Goal: Task Accomplishment & Management: Manage account settings

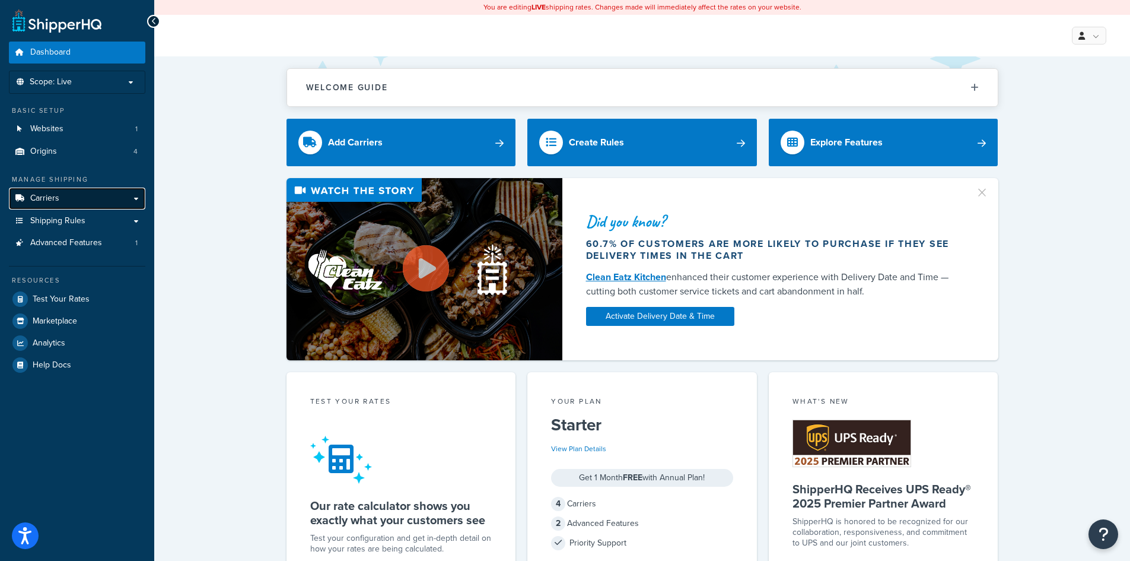
click at [43, 198] on span "Carriers" at bounding box center [44, 198] width 29 height 10
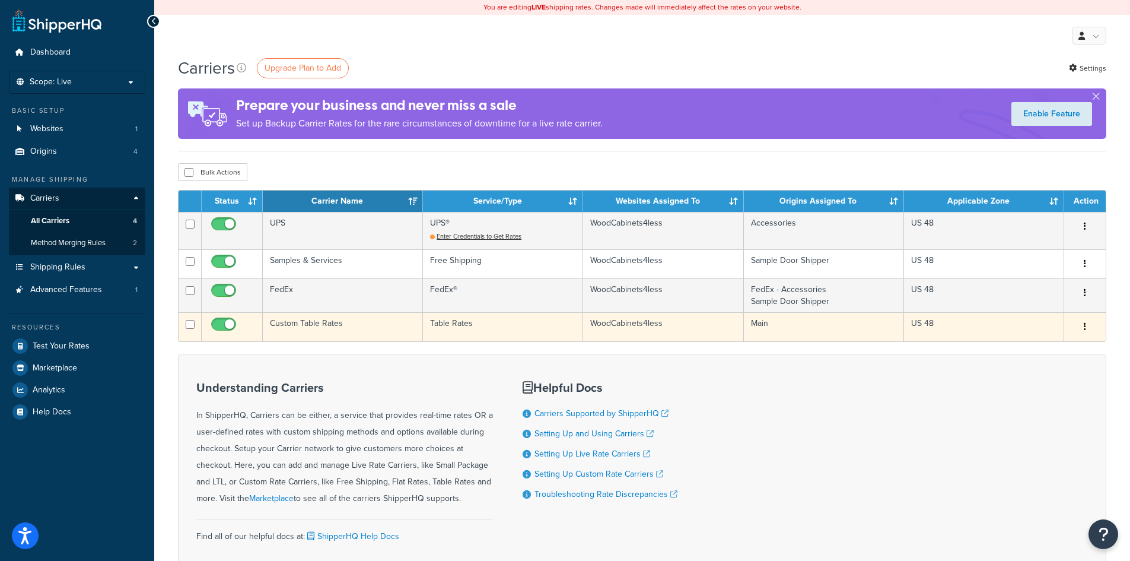
click at [753, 332] on td "Main" at bounding box center [824, 326] width 160 height 29
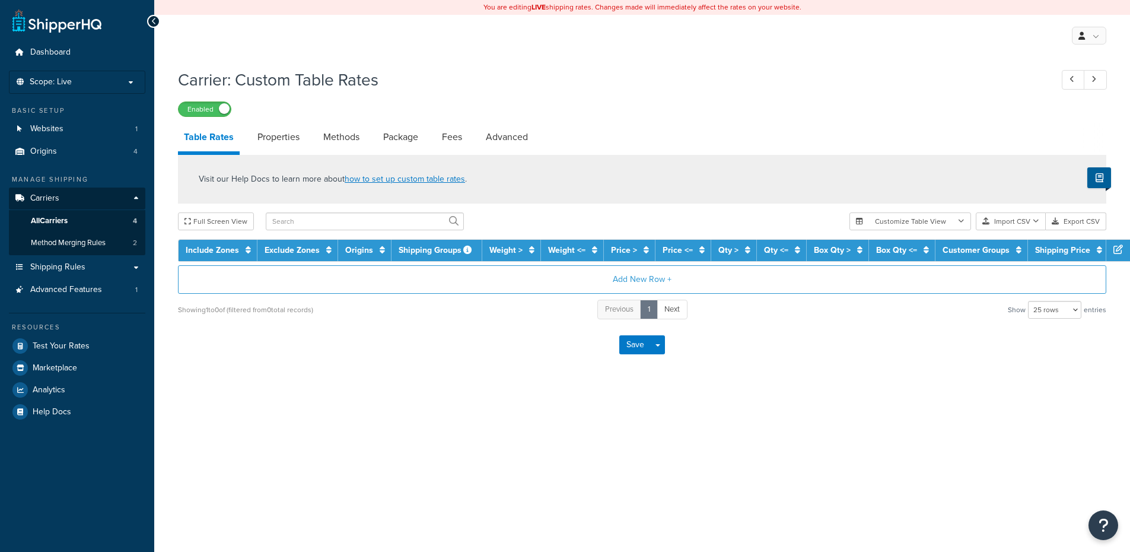
select select "25"
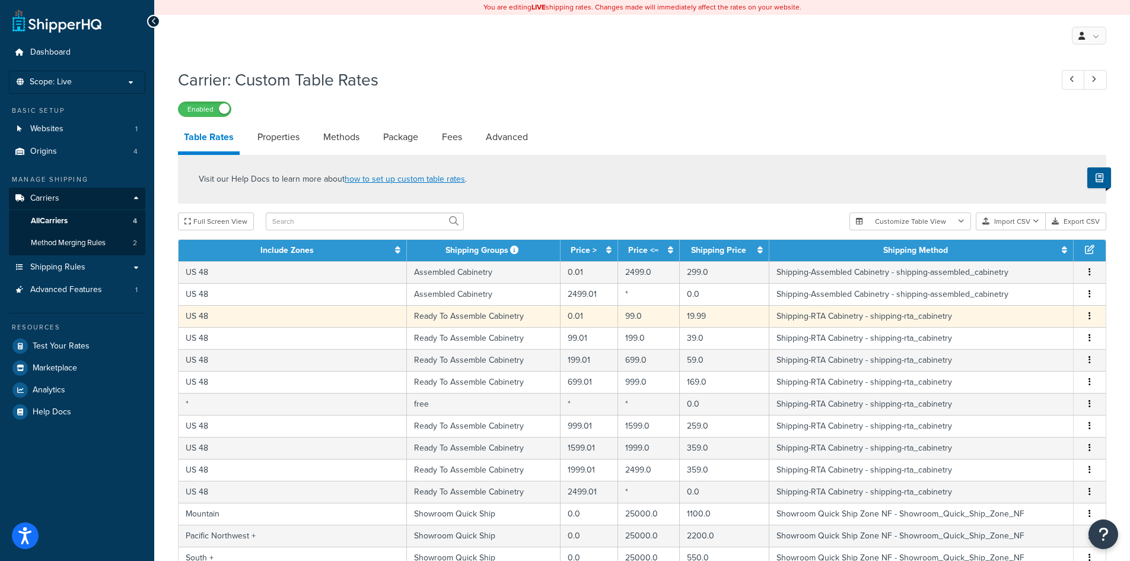
click at [680, 316] on td "19.99" at bounding box center [725, 316] width 90 height 22
select select "14057"
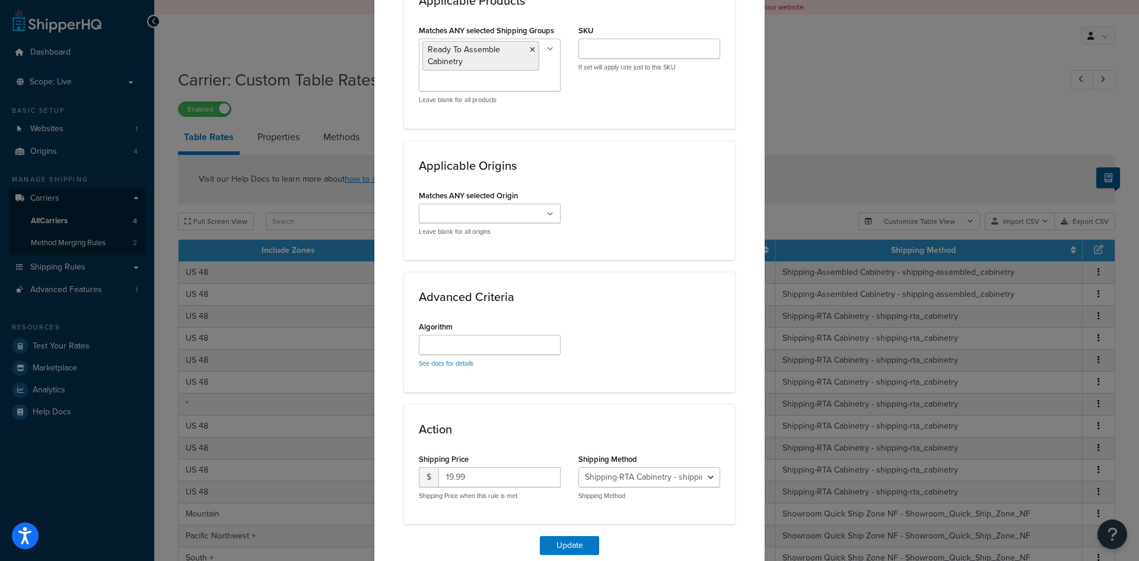
scroll to position [743, 0]
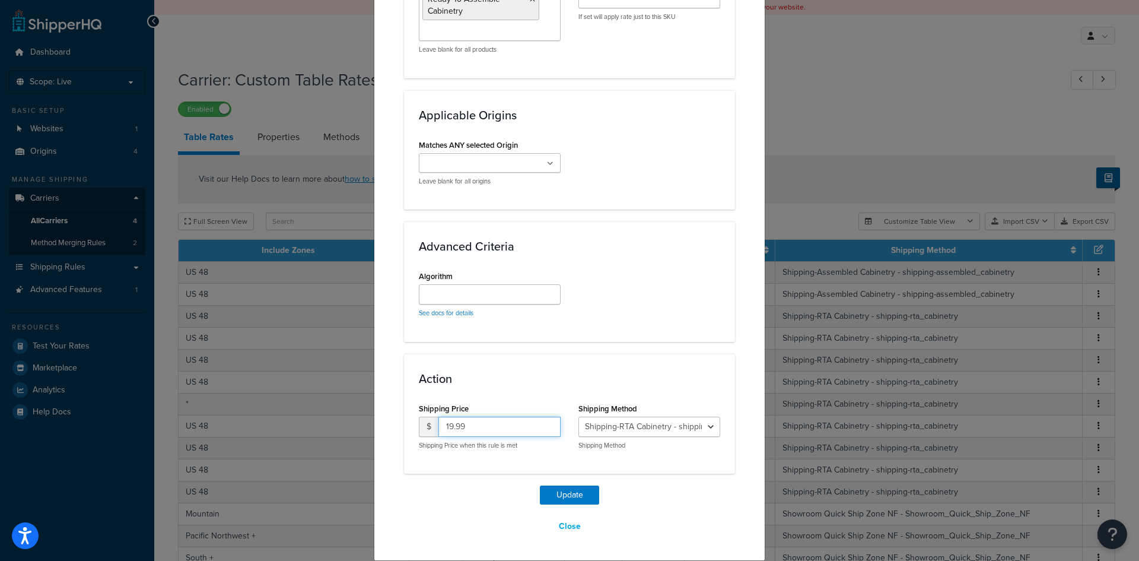
drag, startPoint x: 469, startPoint y: 429, endPoint x: 435, endPoint y: 427, distance: 33.9
click at [438, 427] on input "19.99" at bounding box center [499, 426] width 122 height 20
type input "175.99"
click at [571, 489] on button "Update" at bounding box center [569, 494] width 59 height 19
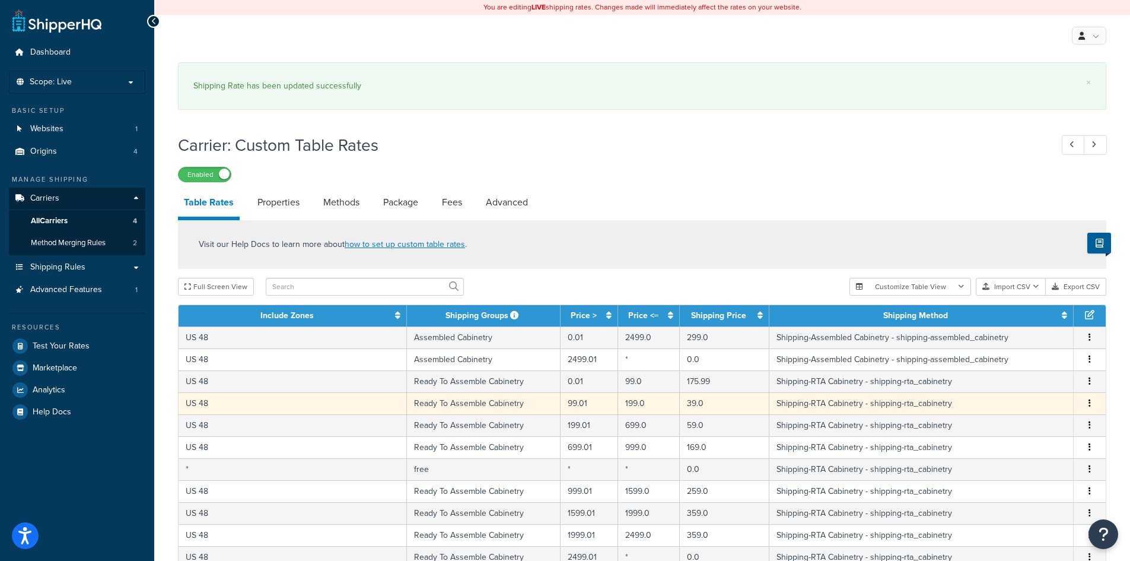
click at [707, 400] on td "39.0" at bounding box center [725, 403] width 90 height 22
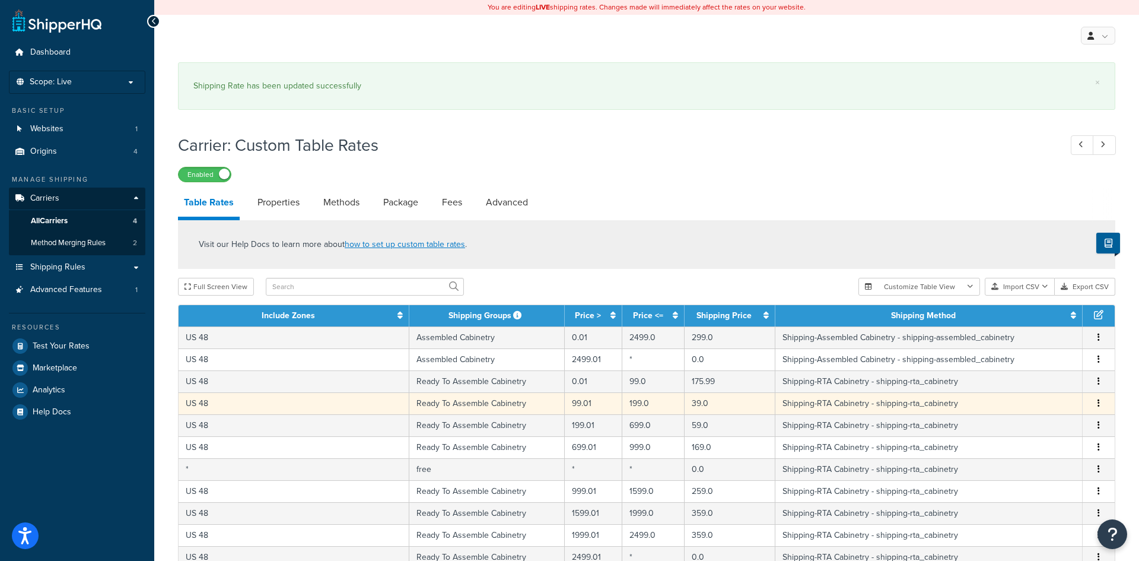
select select "14057"
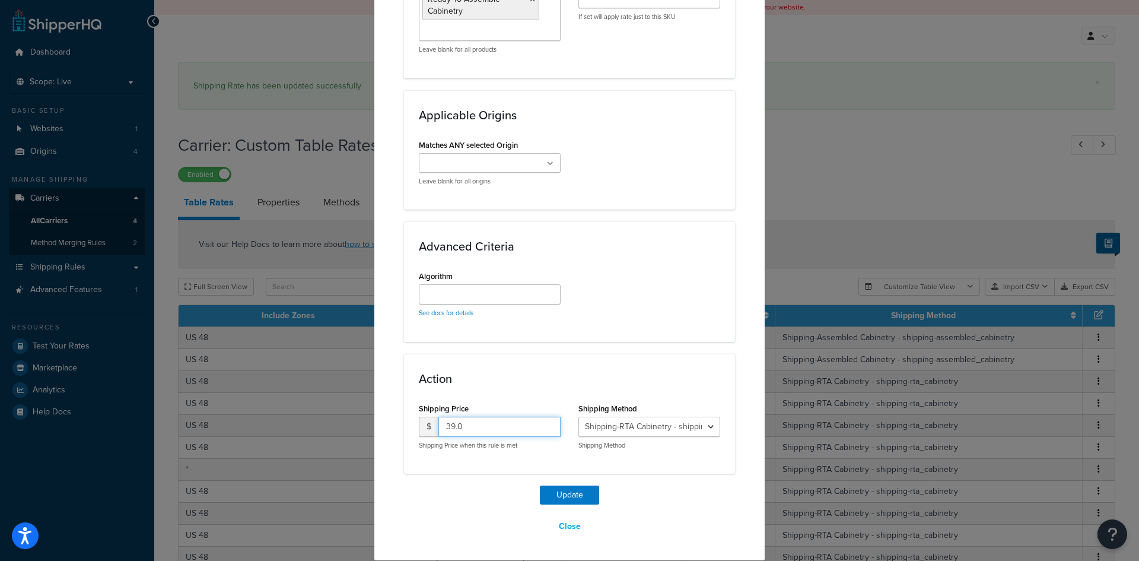
drag, startPoint x: 466, startPoint y: 424, endPoint x: 437, endPoint y: 424, distance: 29.7
click at [438, 424] on input "39.0" at bounding box center [499, 426] width 122 height 20
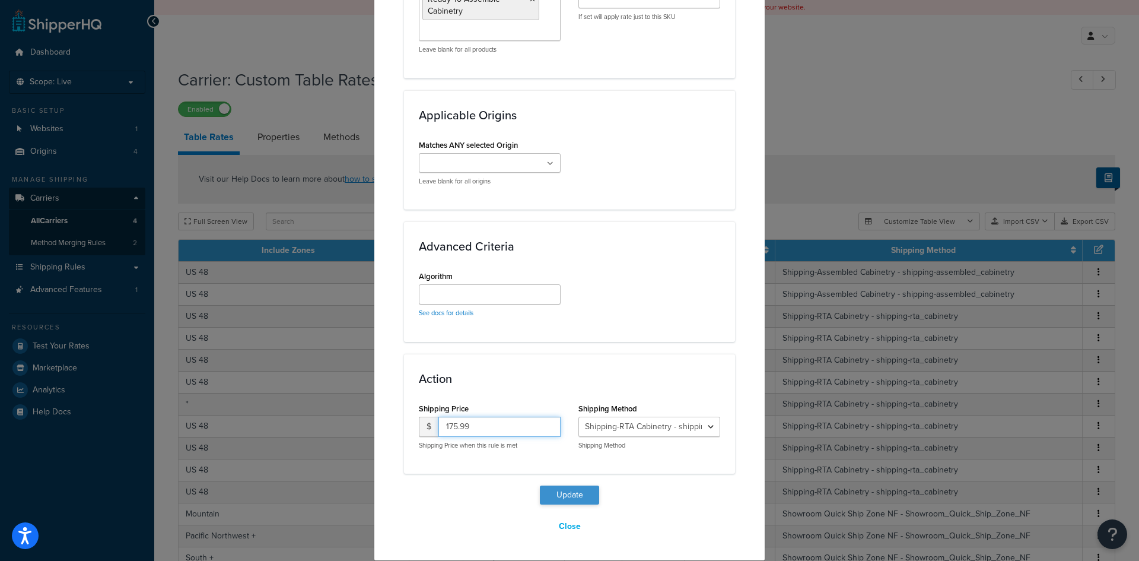
type input "175.99"
click at [575, 491] on button "Update" at bounding box center [569, 494] width 59 height 19
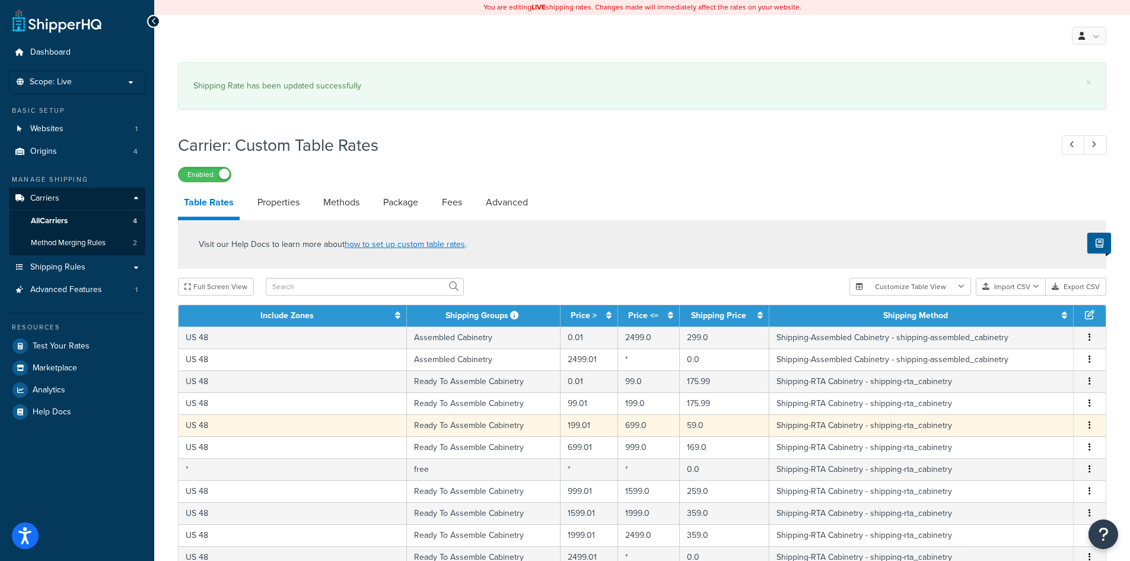
click at [693, 425] on td "59.0" at bounding box center [725, 425] width 90 height 22
select select "14057"
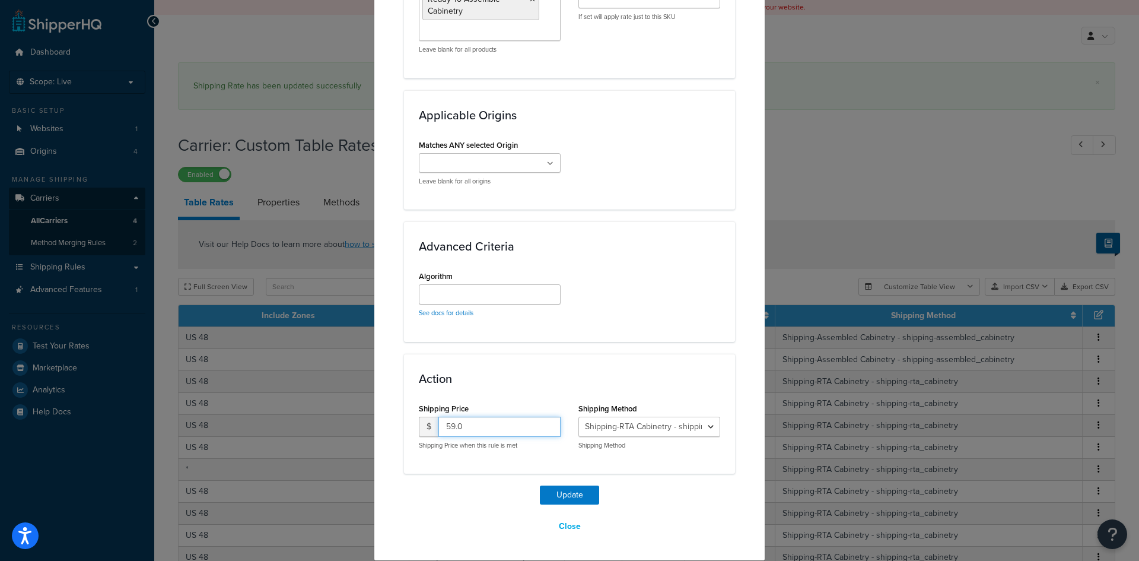
drag, startPoint x: 480, startPoint y: 428, endPoint x: 437, endPoint y: 425, distance: 42.8
click at [438, 425] on input "59.0" at bounding box center [499, 426] width 122 height 20
type input "175.99"
click at [558, 491] on button "Update" at bounding box center [569, 494] width 59 height 19
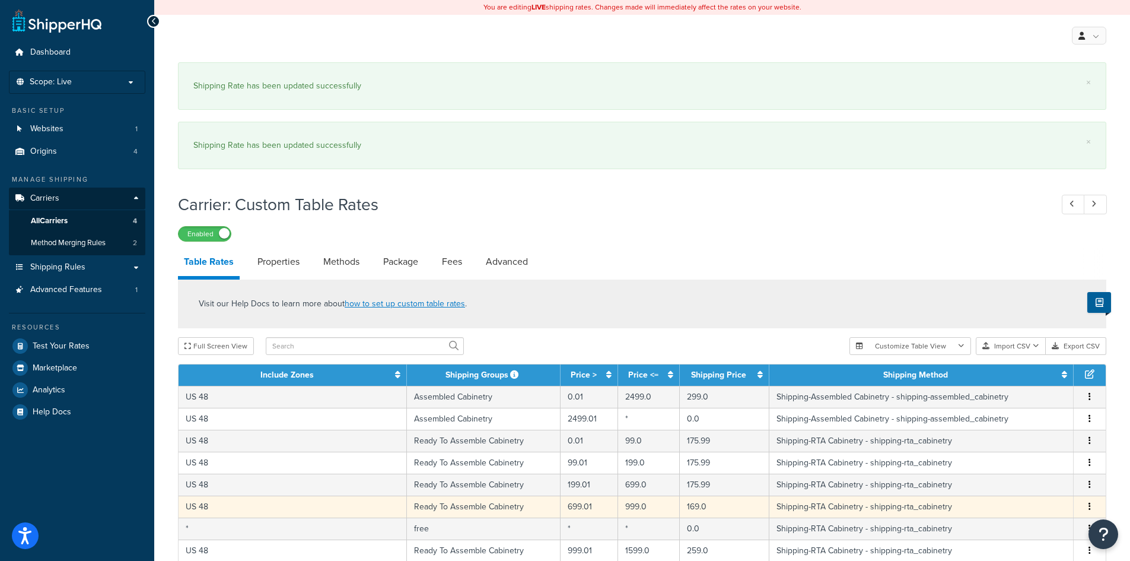
click at [655, 503] on td "999.0" at bounding box center [649, 506] width 62 height 22
select select "14057"
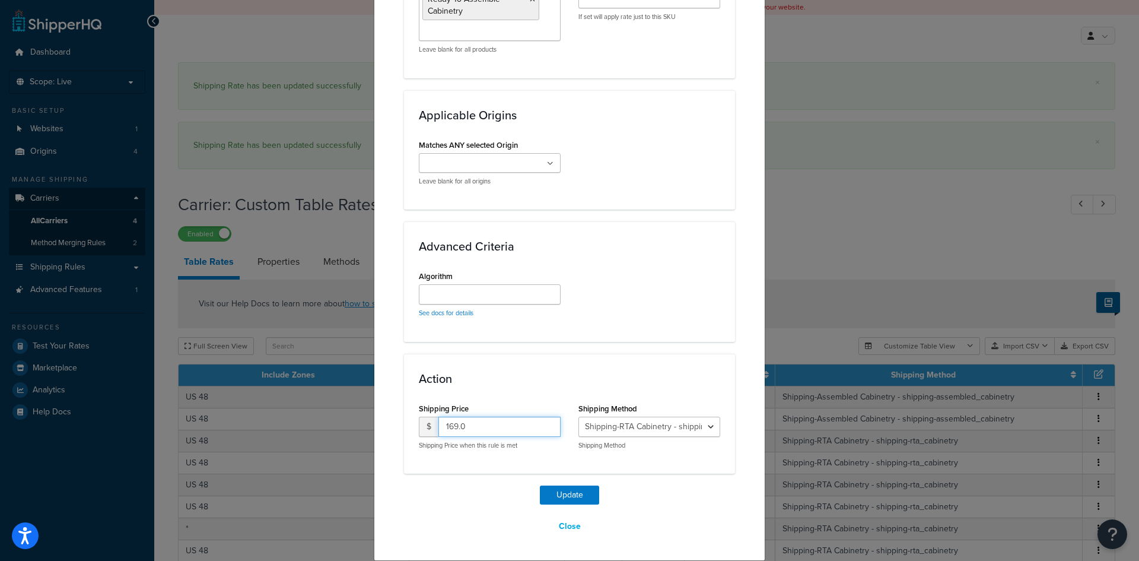
drag, startPoint x: 479, startPoint y: 425, endPoint x: 441, endPoint y: 425, distance: 37.4
click at [441, 425] on input "169.0" at bounding box center [499, 426] width 122 height 20
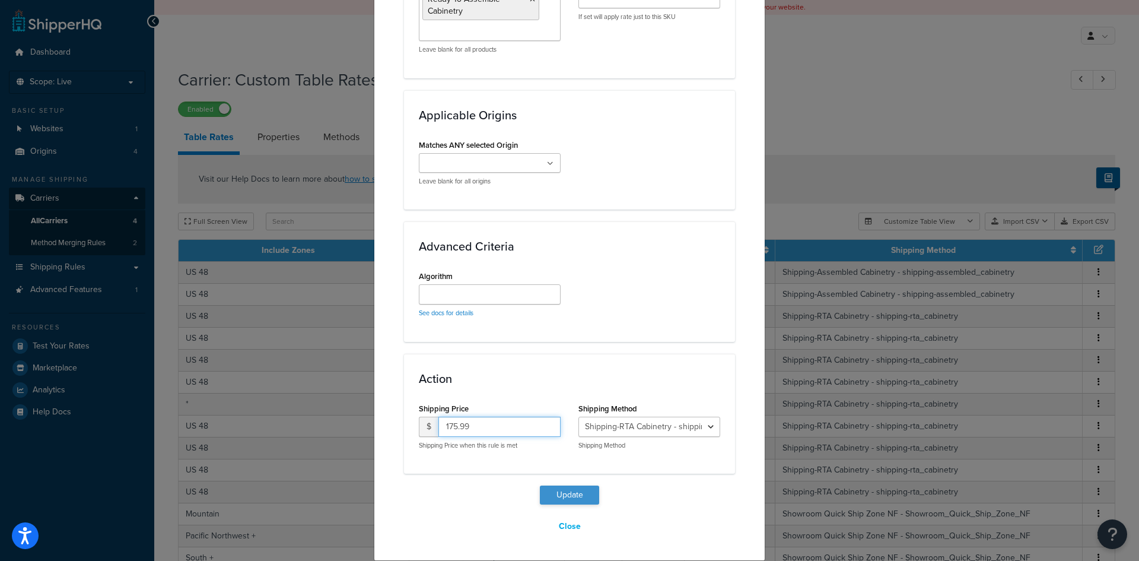
type input "175.99"
click at [558, 495] on button "Update" at bounding box center [569, 494] width 59 height 19
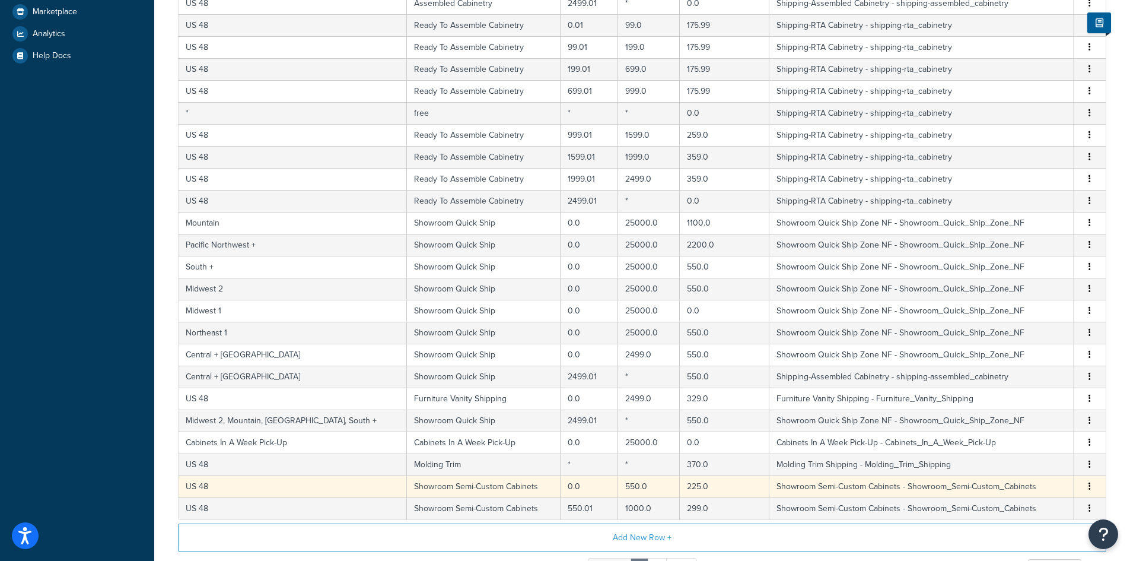
scroll to position [479, 0]
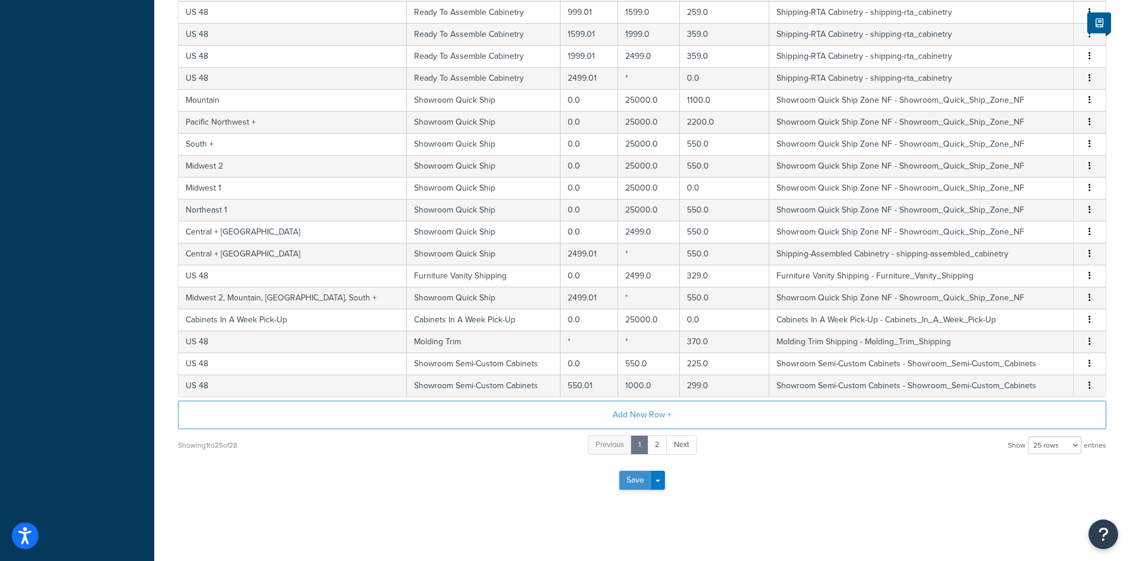
click at [640, 479] on button "Save" at bounding box center [635, 479] width 32 height 19
